Goal: Information Seeking & Learning: Learn about a topic

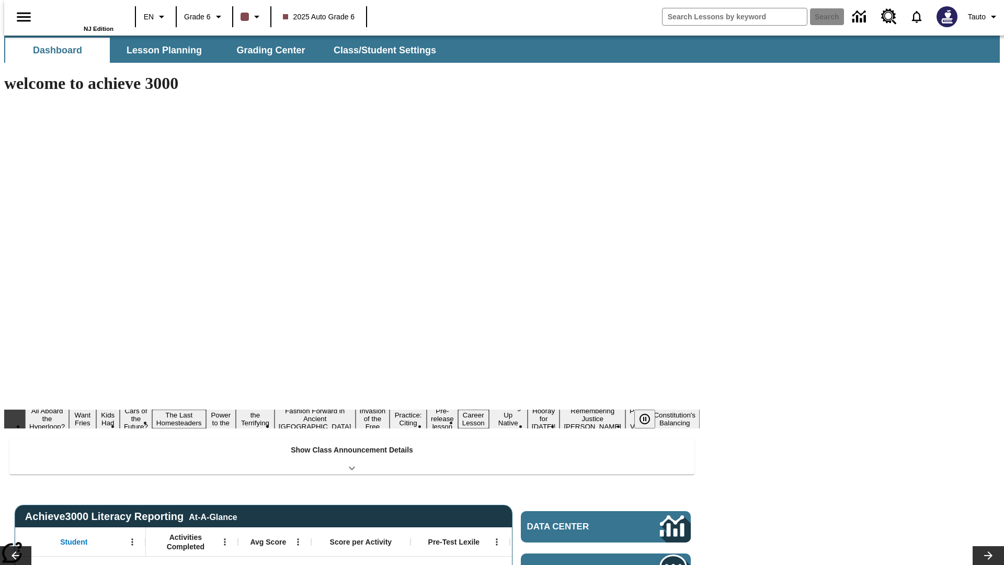
type input "-1"
click at [160, 50] on span "Lesson Planning" at bounding box center [163, 50] width 75 height 12
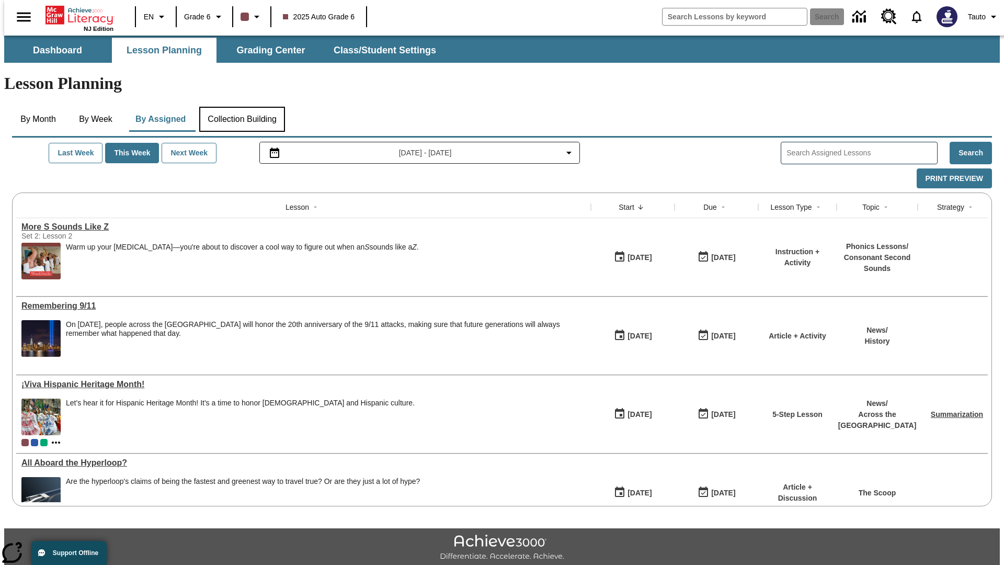
click at [241, 107] on button "Collection Building" at bounding box center [242, 119] width 86 height 25
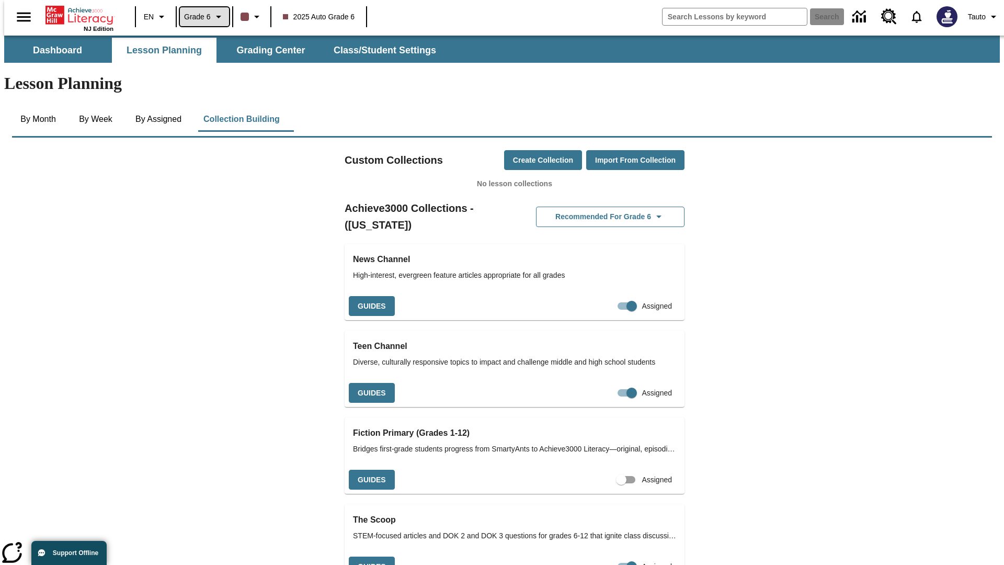
click at [201, 17] on span "Grade 6" at bounding box center [197, 16] width 27 height 11
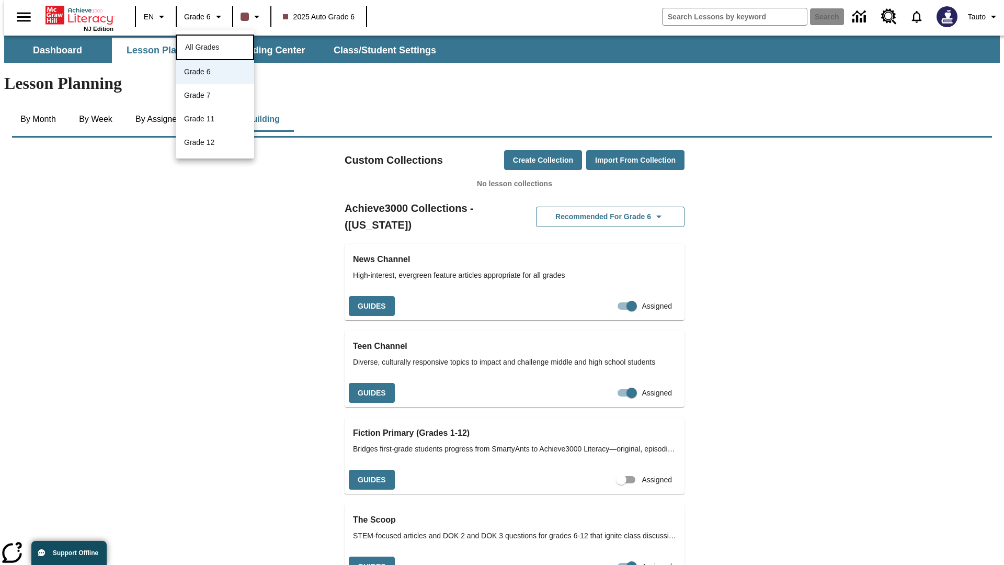
click at [215, 46] on span "All Grades" at bounding box center [202, 47] width 34 height 8
